Goal: Task Accomplishment & Management: Manage account settings

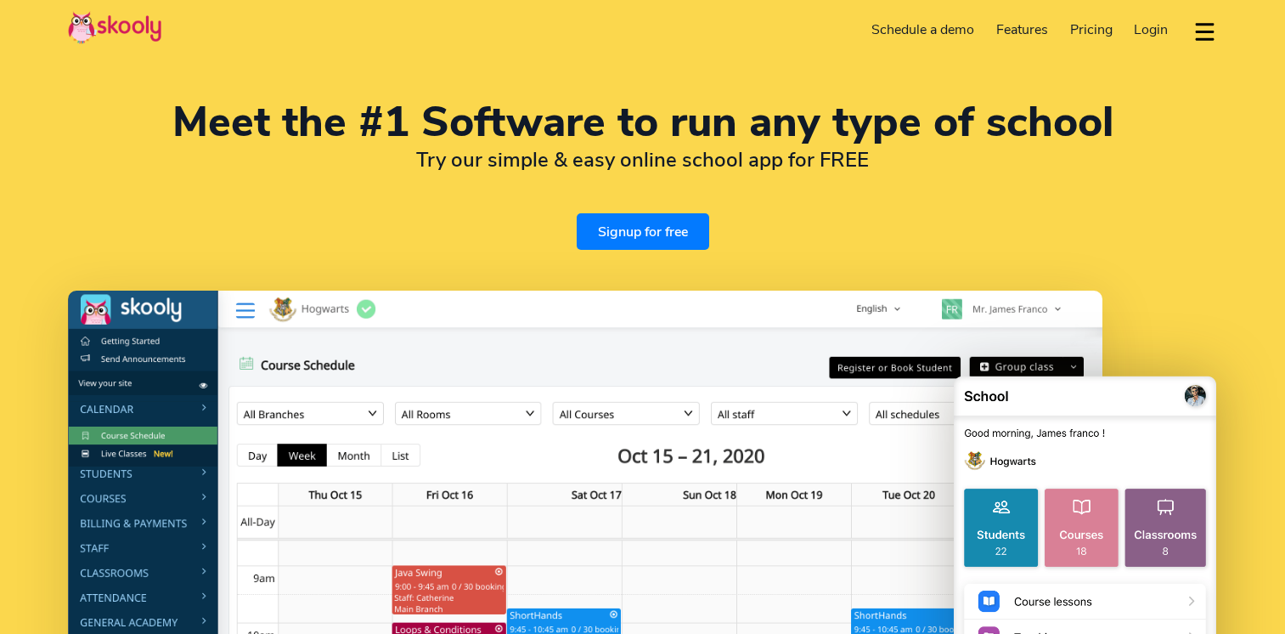
select select "en"
select select "43"
select select "Austria"
select select "Europe/Vienna"
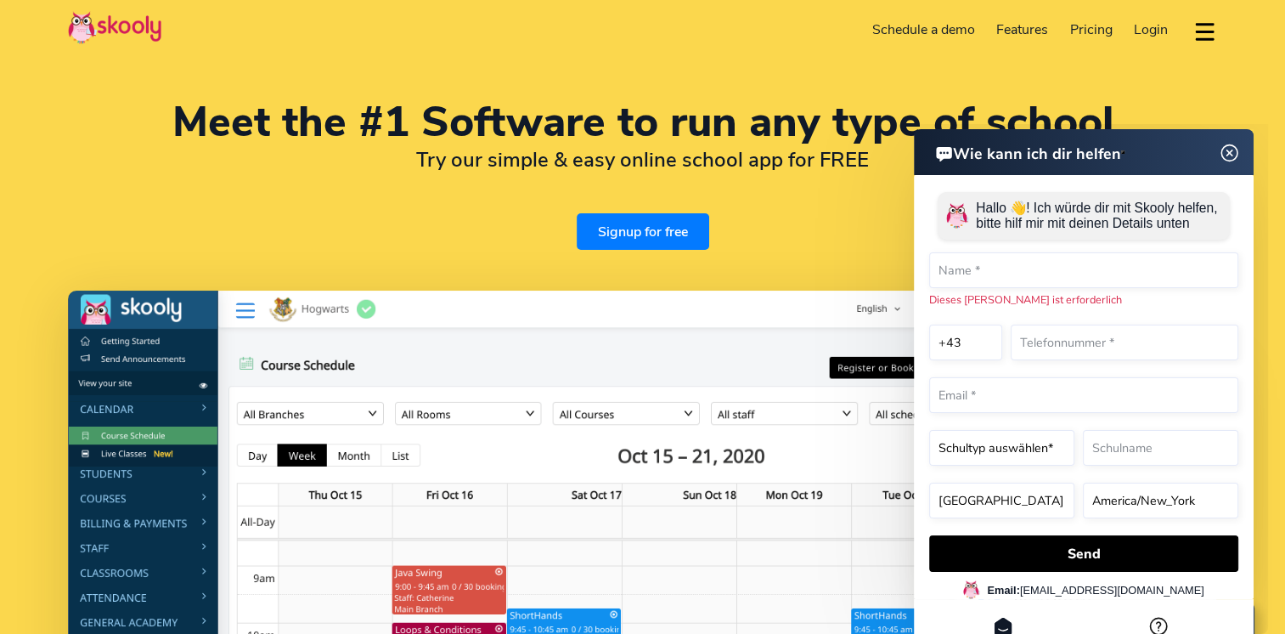
click at [1162, 31] on span "Login" at bounding box center [1151, 29] width 34 height 19
click at [1235, 155] on img at bounding box center [1230, 153] width 32 height 21
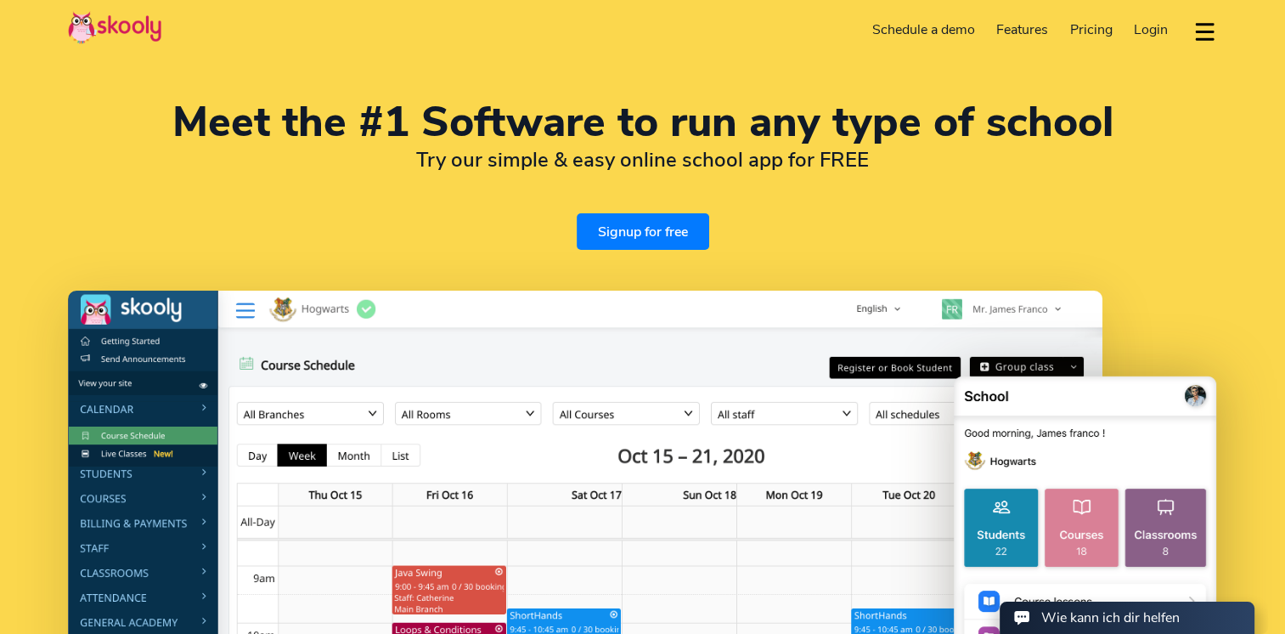
click at [1152, 30] on span "Login" at bounding box center [1151, 29] width 34 height 19
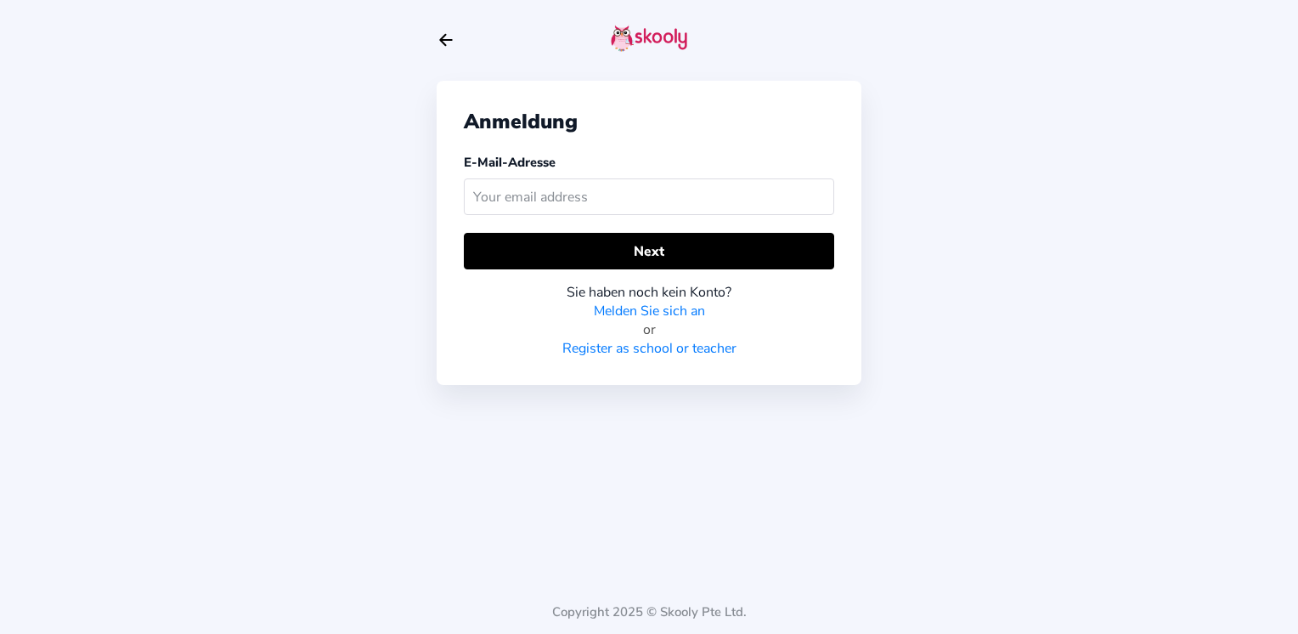
click at [648, 190] on input "text" at bounding box center [649, 196] width 370 height 37
type input "[EMAIL_ADDRESS][DOMAIN_NAME]"
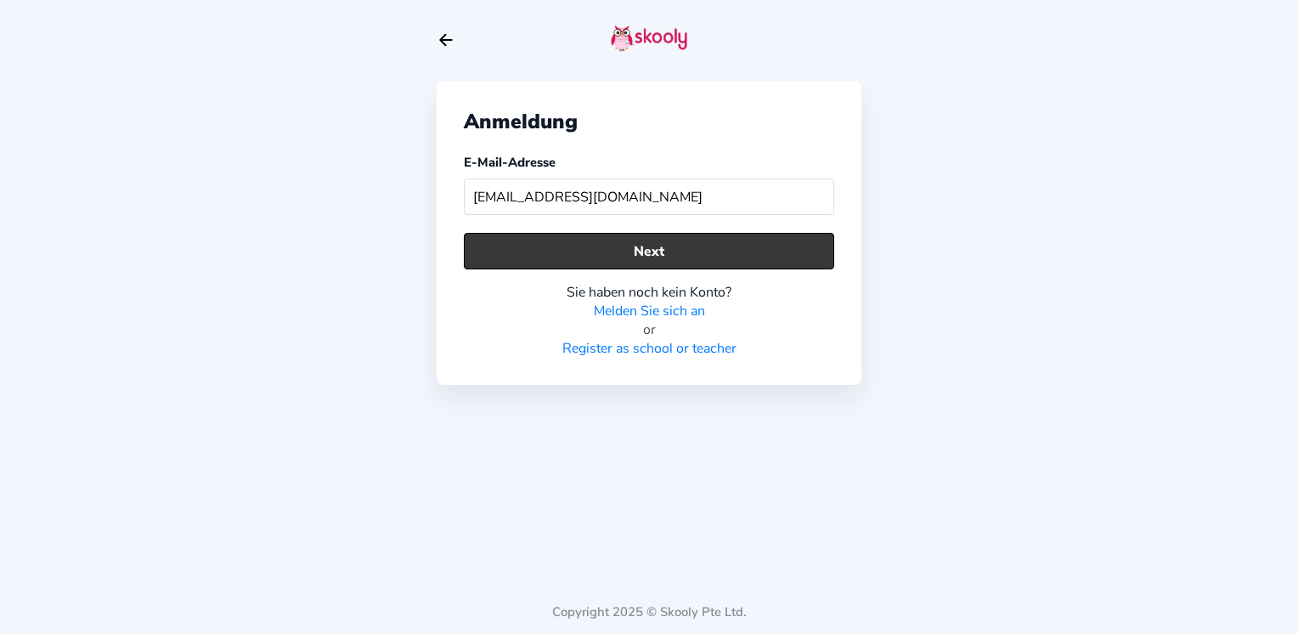
click at [640, 263] on button "Next" at bounding box center [649, 251] width 370 height 37
